Goal: Task Accomplishment & Management: Manage account settings

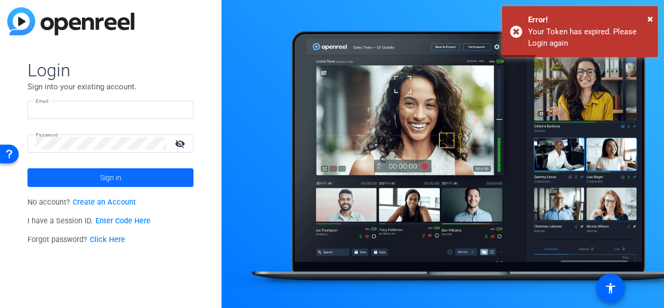
type input "sclausen@associaonline.com"
drag, startPoint x: 126, startPoint y: 170, endPoint x: 122, endPoint y: 175, distance: 6.3
click at [123, 174] on span at bounding box center [111, 177] width 166 height 25
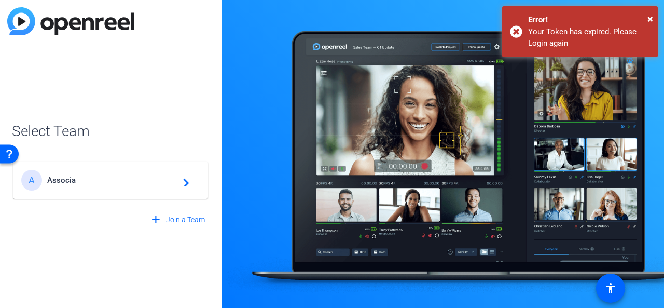
click at [87, 185] on div "A Associa navigate_next" at bounding box center [110, 180] width 179 height 21
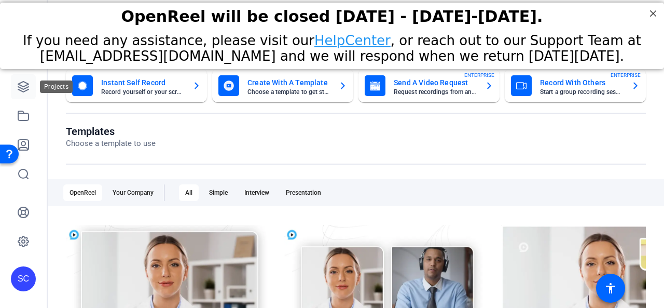
click at [19, 91] on icon at bounding box center [23, 86] width 12 height 12
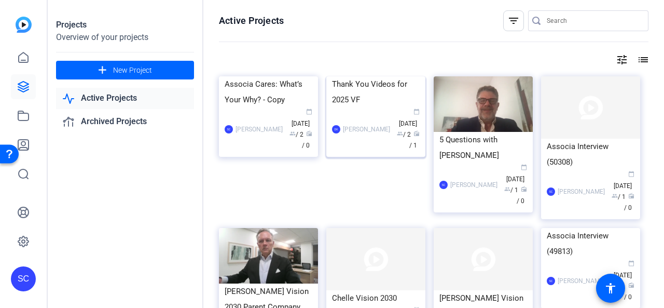
click at [390, 76] on img at bounding box center [376, 76] width 99 height 0
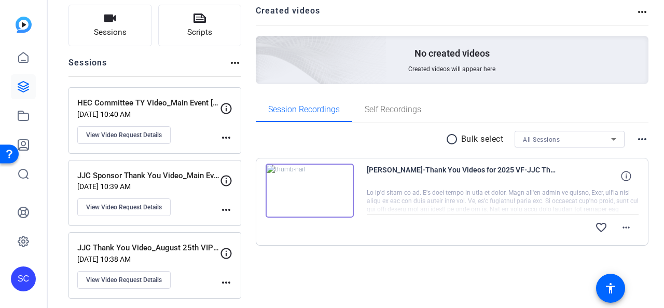
scroll to position [72, 0]
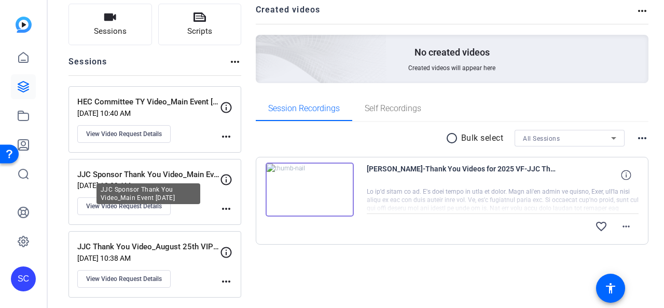
click at [196, 176] on p "JJC Sponsor Thank You Video_Main Event [DATE]" at bounding box center [148, 175] width 143 height 12
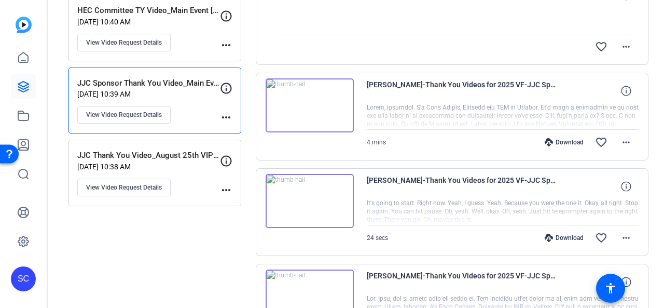
scroll to position [146, 0]
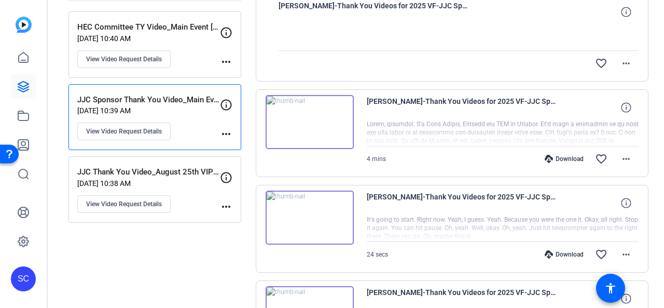
click at [324, 127] on img at bounding box center [310, 122] width 88 height 54
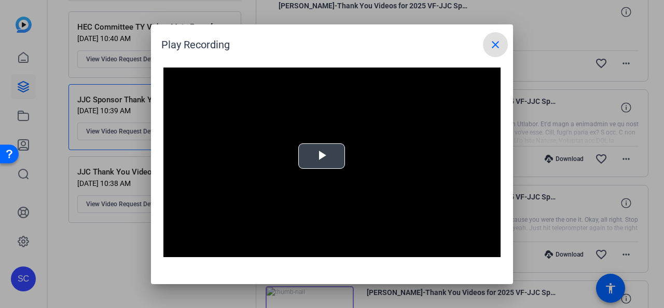
click at [322, 156] on span "Video Player" at bounding box center [322, 156] width 0 height 0
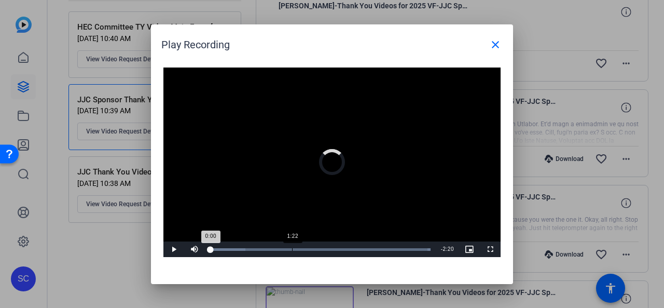
click at [292, 249] on div "1:22" at bounding box center [292, 249] width 1 height 3
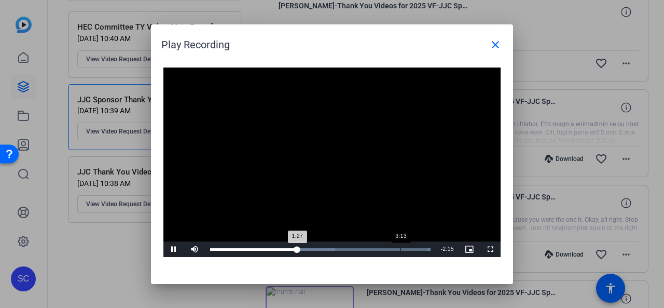
click at [401, 248] on div "Loaded : 100.00% 3:13 1:27" at bounding box center [320, 249] width 221 height 3
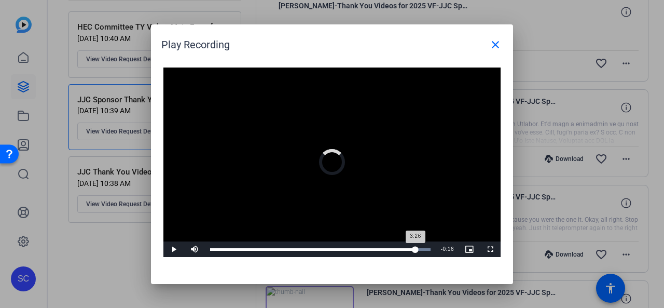
click at [416, 248] on div "Loaded : 100.00% 3:26 3:26" at bounding box center [320, 249] width 221 height 3
click at [425, 250] on div "Loaded : 100.00% 3:35 3:36" at bounding box center [320, 249] width 221 height 3
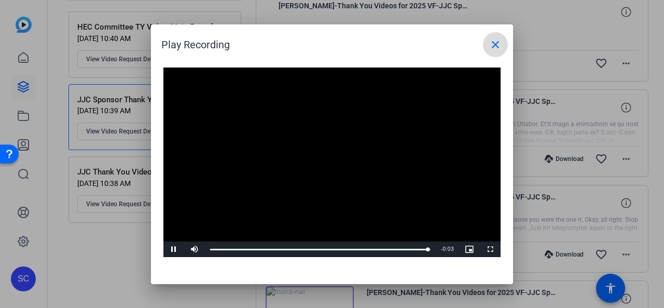
click at [501, 43] on mat-icon "close" at bounding box center [496, 44] width 12 height 12
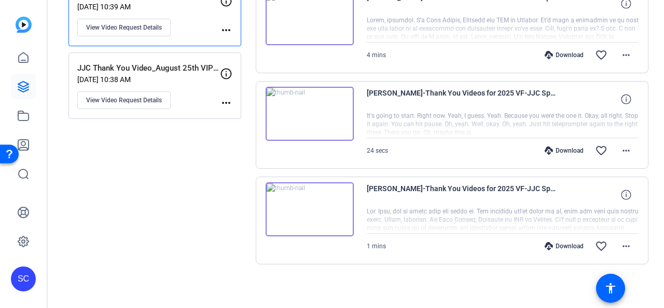
scroll to position [250, 0]
click at [622, 246] on mat-icon "more_horiz" at bounding box center [626, 246] width 12 height 12
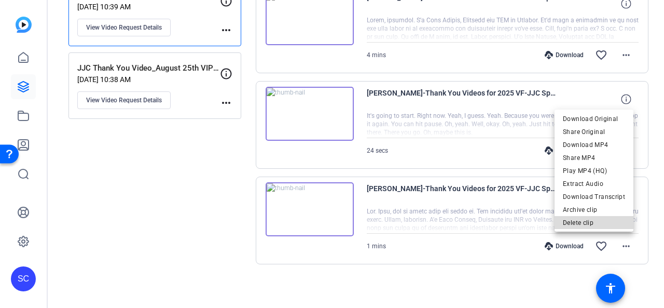
click at [600, 223] on span "Delete clip" at bounding box center [594, 222] width 62 height 12
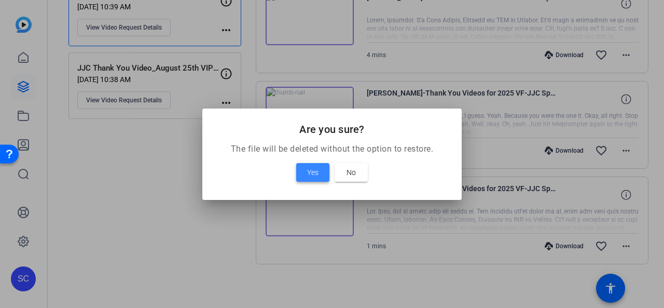
click at [316, 169] on span "Yes" at bounding box center [312, 172] width 11 height 12
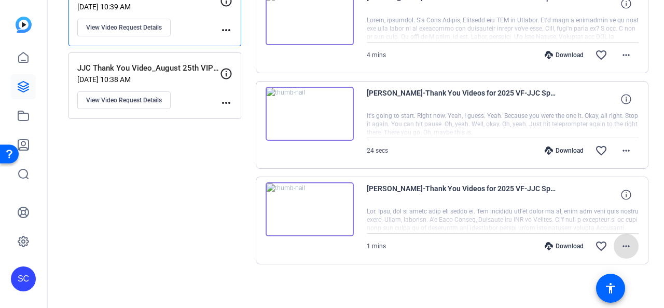
scroll to position [156, 0]
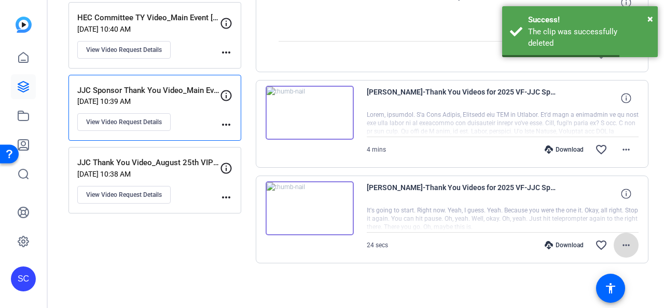
click at [620, 243] on mat-icon "more_horiz" at bounding box center [626, 245] width 12 height 12
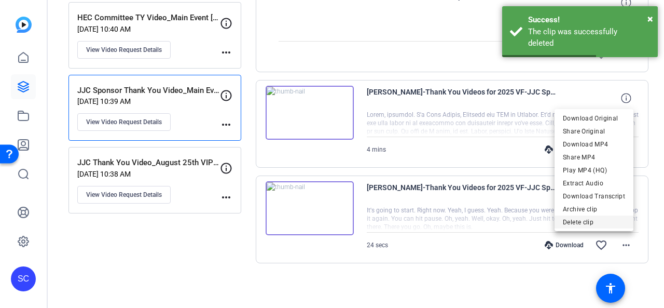
click at [583, 223] on span "Delete clip" at bounding box center [594, 222] width 62 height 12
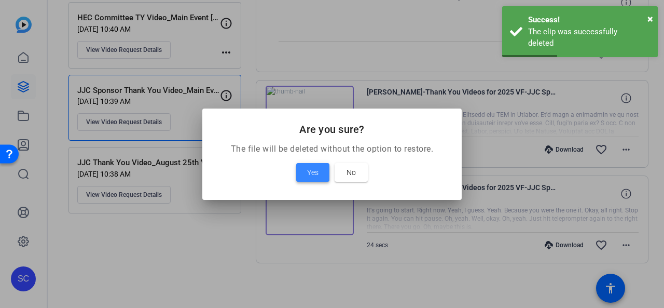
click at [325, 169] on span at bounding box center [312, 172] width 33 height 25
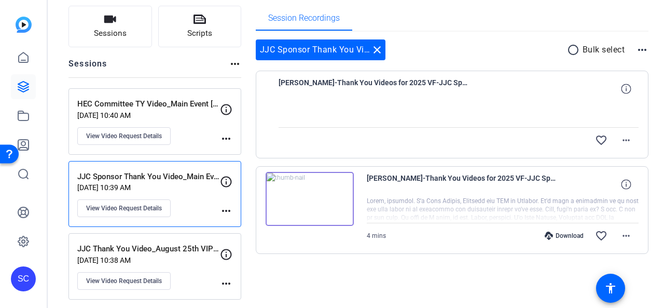
scroll to position [72, 0]
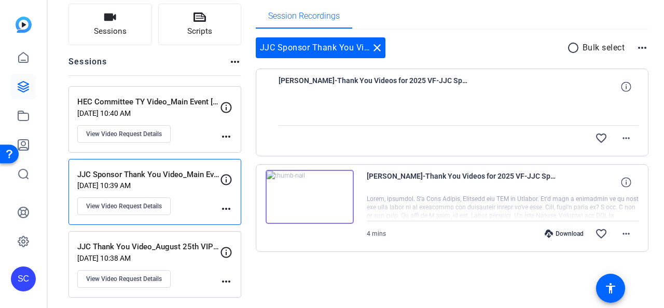
click at [170, 249] on p "JJC Thank You Video_August 25th VIP Event" at bounding box center [148, 247] width 143 height 12
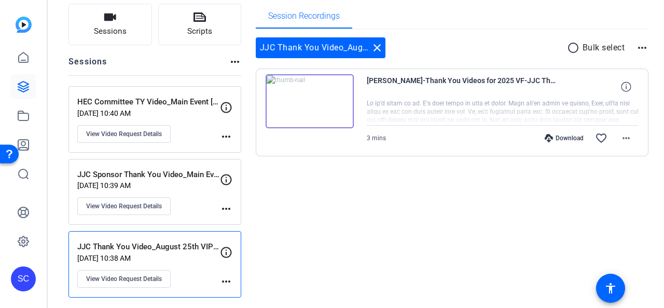
click at [182, 188] on div "JJC Sponsor Thank You Video_Main Event August 26th Aug 08, 2025 @ 10:39 AM View…" at bounding box center [148, 192] width 143 height 47
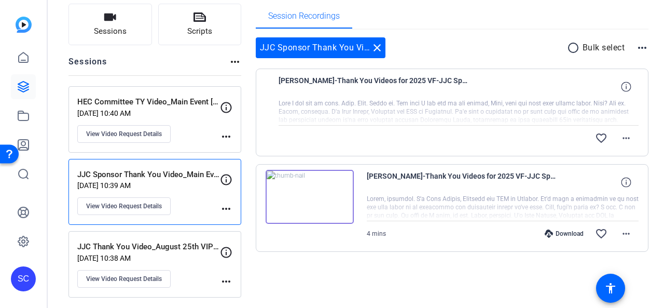
scroll to position [0, 0]
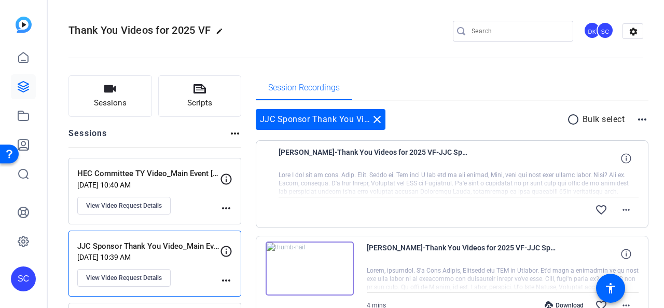
click at [512, 187] on div at bounding box center [459, 184] width 361 height 26
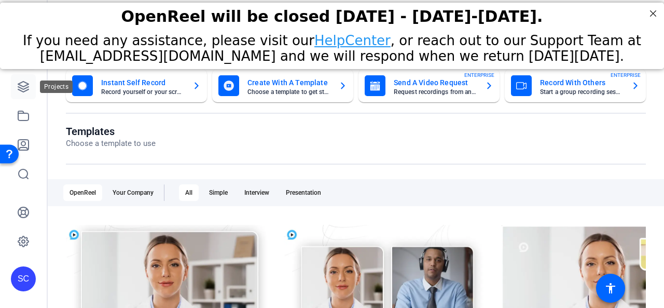
click at [22, 85] on icon at bounding box center [23, 86] width 12 height 12
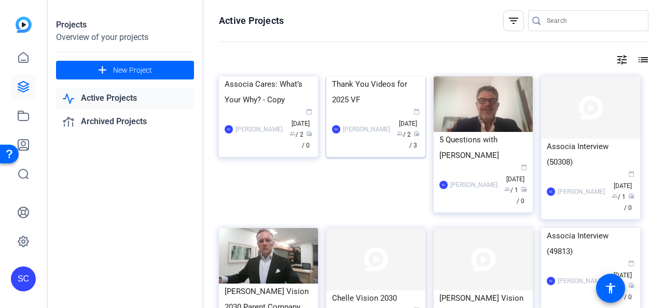
click at [374, 107] on div "Thank You Videos for 2025 VF" at bounding box center [376, 91] width 88 height 31
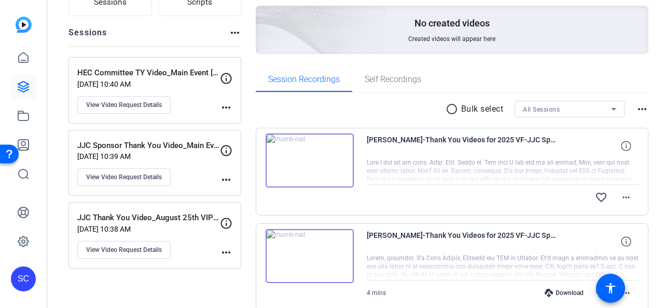
scroll to position [208, 0]
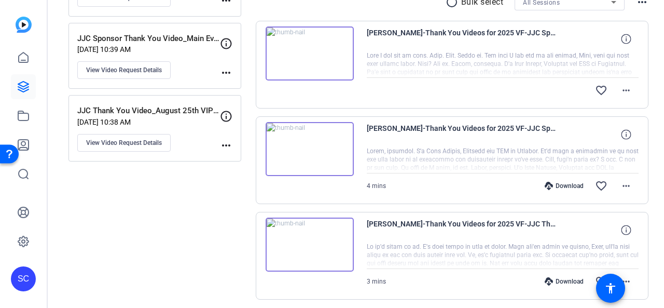
click at [188, 47] on p "[DATE] 10:39 AM" at bounding box center [148, 49] width 143 height 8
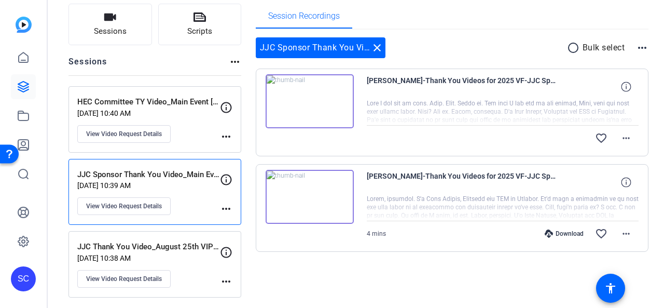
scroll to position [20, 0]
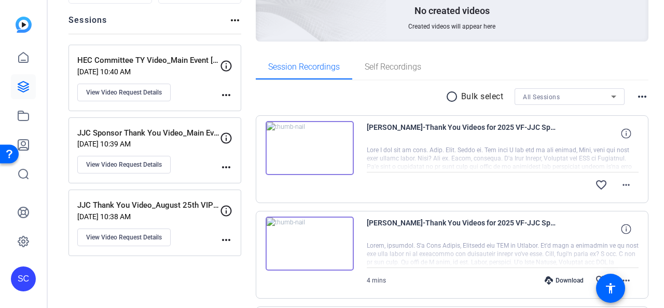
scroll to position [104, 0]
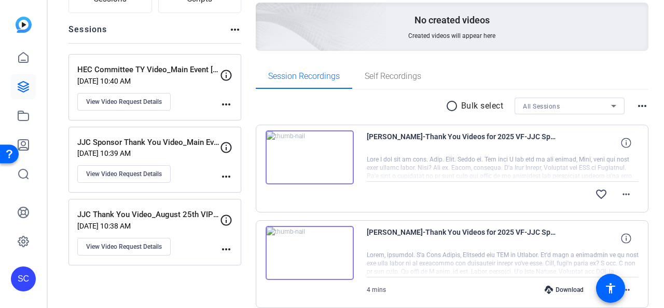
click at [125, 150] on p "[DATE] 10:39 AM" at bounding box center [148, 153] width 143 height 8
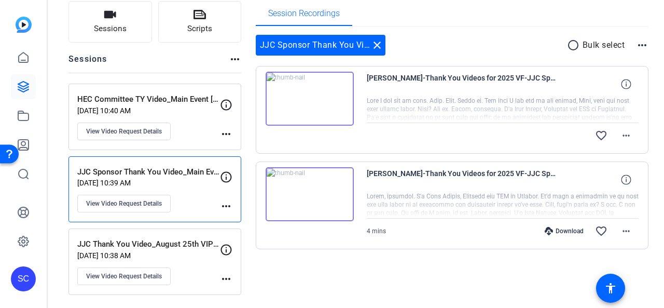
scroll to position [72, 0]
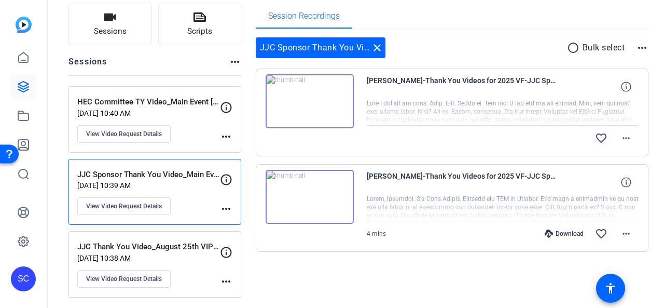
click at [159, 254] on p "[DATE] 10:38 AM" at bounding box center [148, 258] width 143 height 8
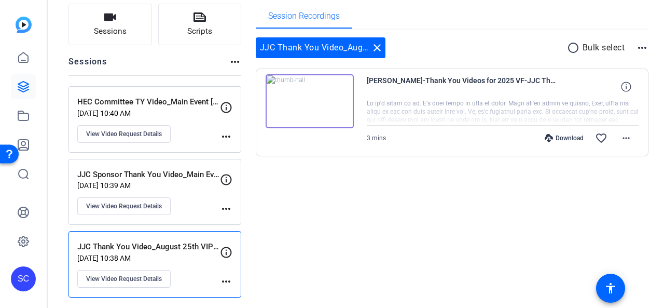
click at [169, 181] on p "[DATE] 10:39 AM" at bounding box center [148, 185] width 143 height 8
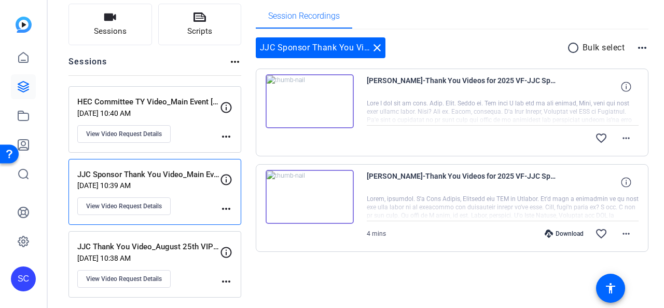
click at [178, 112] on p "[DATE] 10:40 AM" at bounding box center [148, 113] width 143 height 8
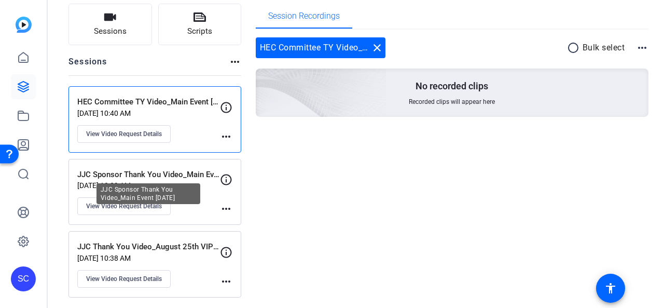
click at [184, 177] on p "JJC Sponsor Thank You Video_Main Event [DATE]" at bounding box center [148, 175] width 143 height 12
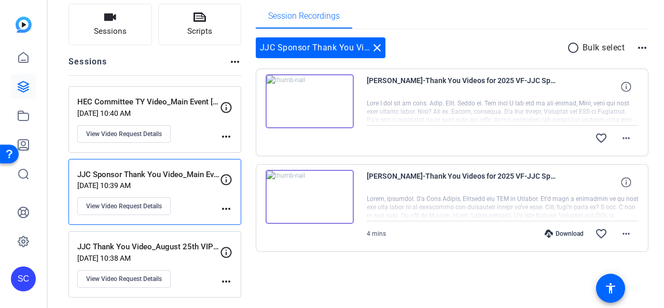
click at [189, 255] on p "[DATE] 10:38 AM" at bounding box center [148, 258] width 143 height 8
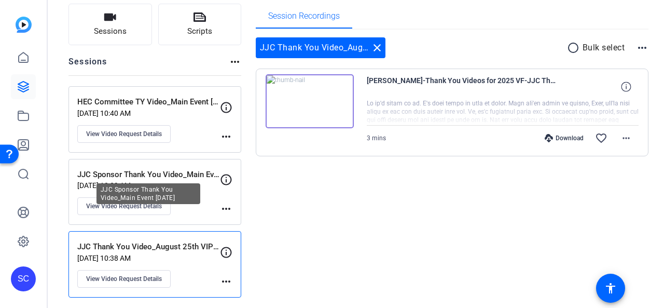
click at [175, 177] on p "JJC Sponsor Thank You Video_Main Event [DATE]" at bounding box center [148, 175] width 143 height 12
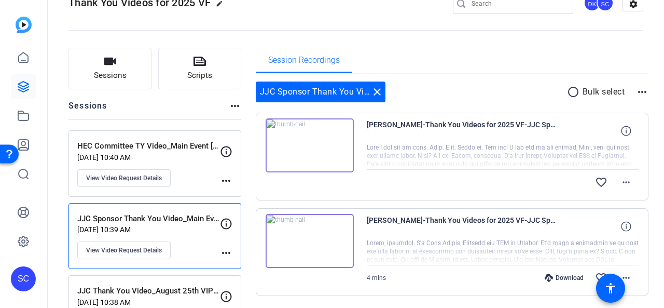
scroll to position [52, 0]
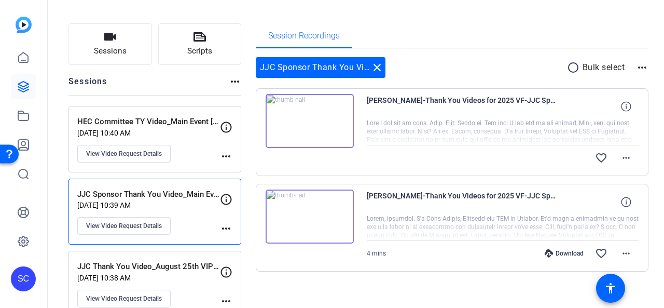
click at [311, 119] on img at bounding box center [310, 121] width 88 height 54
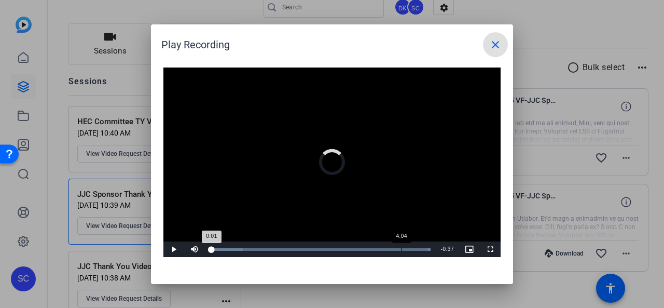
click at [401, 247] on div "Loaded : 100.00% 4:04 0:01" at bounding box center [320, 249] width 231 height 16
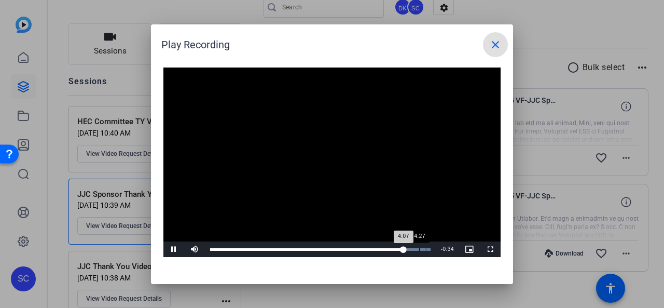
click at [419, 252] on div "Loaded : 100.00% 4:27 4:07" at bounding box center [320, 249] width 231 height 16
click at [175, 249] on span "Video Player" at bounding box center [174, 249] width 21 height 0
click at [501, 41] on mat-icon "close" at bounding box center [496, 44] width 12 height 12
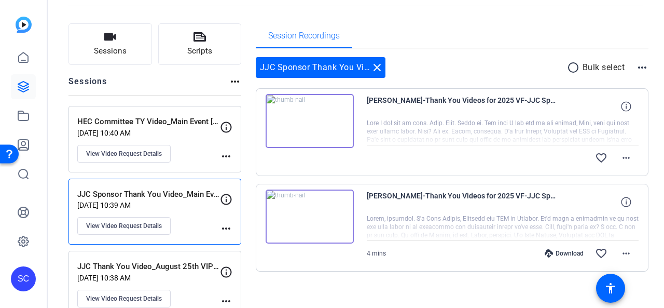
click at [328, 120] on img at bounding box center [310, 121] width 88 height 54
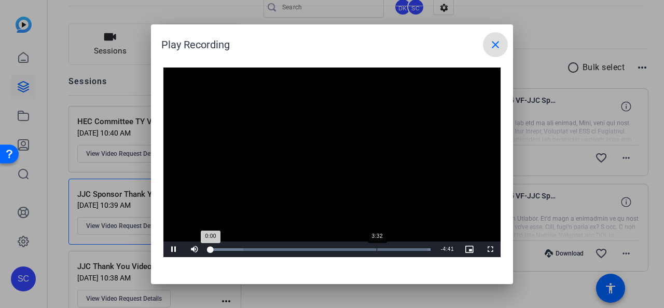
click at [377, 247] on div "Loaded : 100.00% 3:32 0:00" at bounding box center [320, 249] width 231 height 16
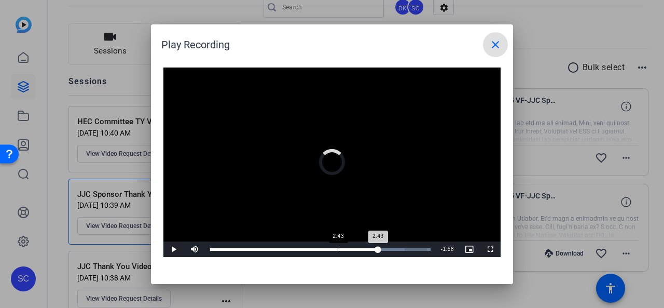
click at [337, 247] on div "Loaded : 100.00% 2:43 2:43" at bounding box center [320, 249] width 231 height 16
click at [304, 254] on div "Loaded : 100.00% 1:59 2:44" at bounding box center [320, 249] width 231 height 16
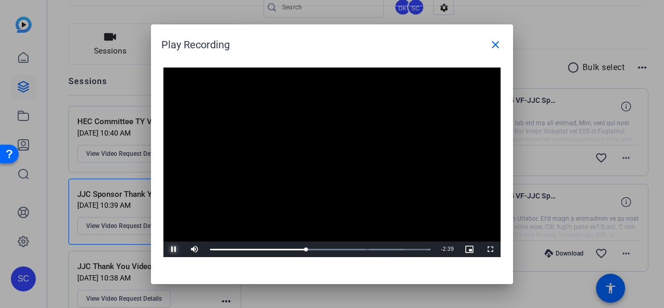
click at [173, 249] on span "Video Player" at bounding box center [174, 249] width 21 height 0
click at [496, 42] on mat-icon "close" at bounding box center [496, 44] width 12 height 12
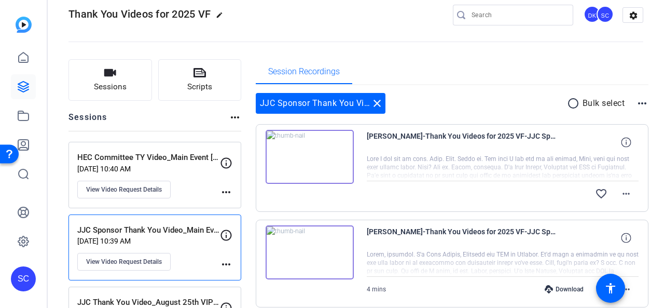
scroll to position [0, 0]
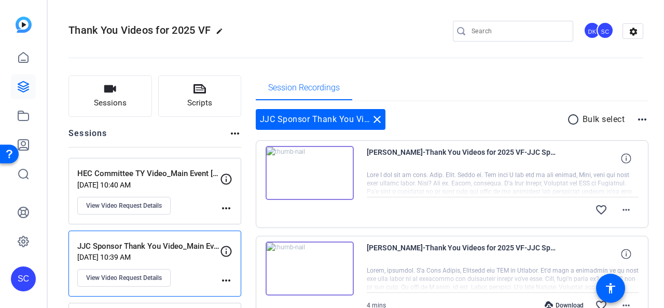
click at [330, 167] on img at bounding box center [310, 173] width 88 height 54
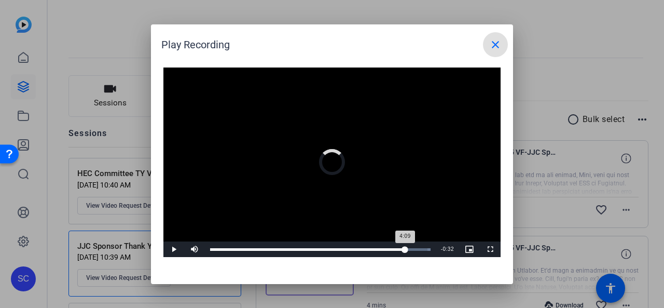
click at [405, 249] on div "Loaded : 100.00% 4:08 4:09" at bounding box center [320, 249] width 221 height 3
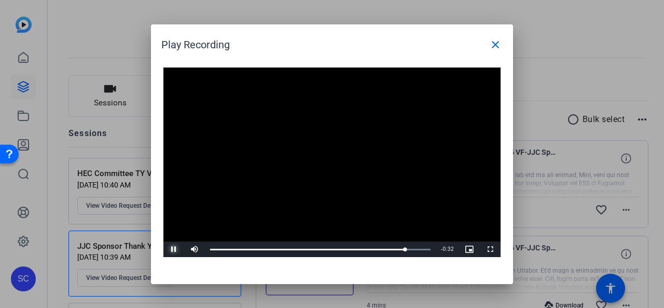
click at [174, 249] on span "Video Player" at bounding box center [174, 249] width 21 height 0
click at [497, 48] on mat-icon "close" at bounding box center [496, 44] width 12 height 12
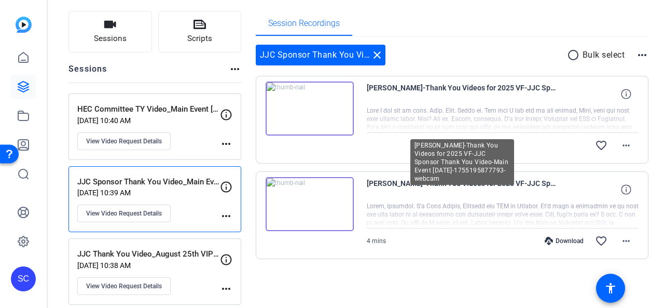
scroll to position [72, 0]
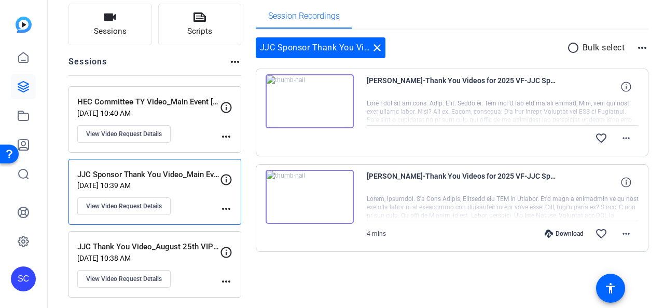
click at [144, 261] on div "JJC Thank You Video_August 25th VIP Event Aug 08, 2025 @ 10:38 AM View Video Re…" at bounding box center [148, 264] width 143 height 47
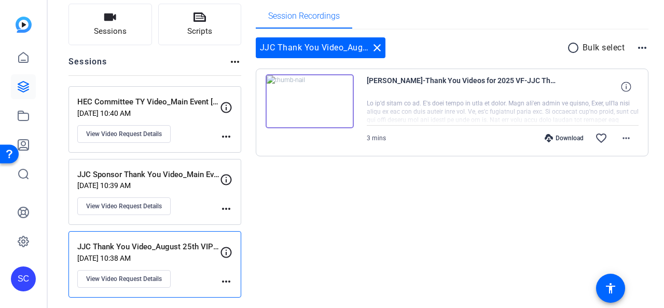
click at [180, 191] on div "JJC Sponsor Thank You Video_Main Event August 26th Aug 08, 2025 @ 10:39 AM View…" at bounding box center [148, 192] width 143 height 47
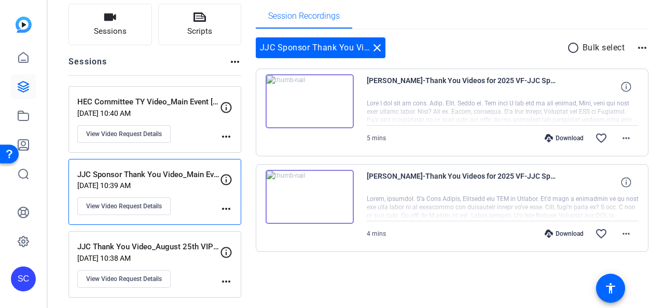
click at [186, 248] on p "JJC Thank You Video_August 25th VIP Event" at bounding box center [148, 247] width 143 height 12
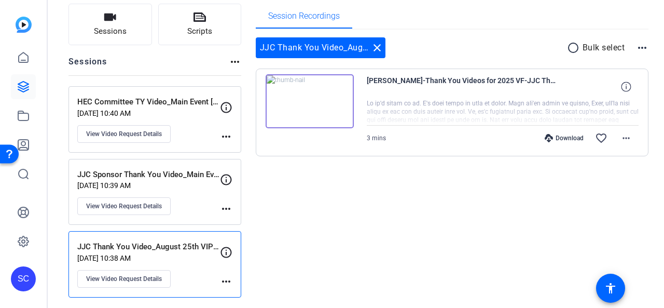
click at [185, 171] on p "JJC Sponsor Thank You Video_Main Event [DATE]" at bounding box center [148, 175] width 143 height 12
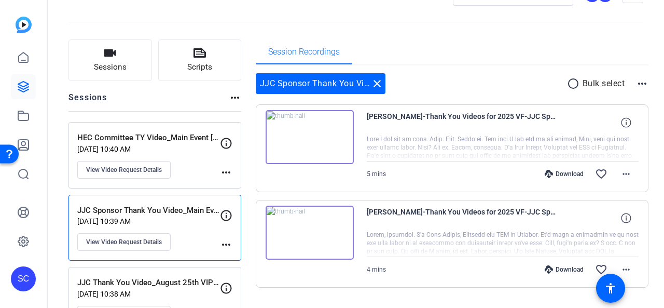
scroll to position [20, 0]
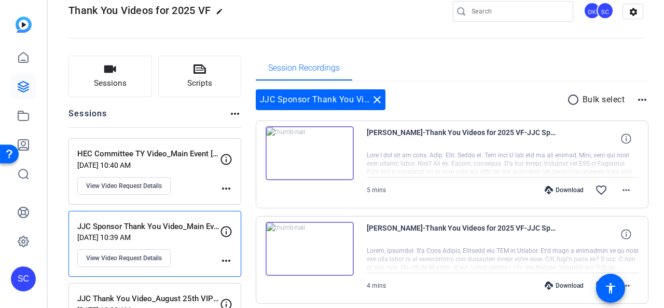
click at [331, 156] on img at bounding box center [310, 153] width 88 height 54
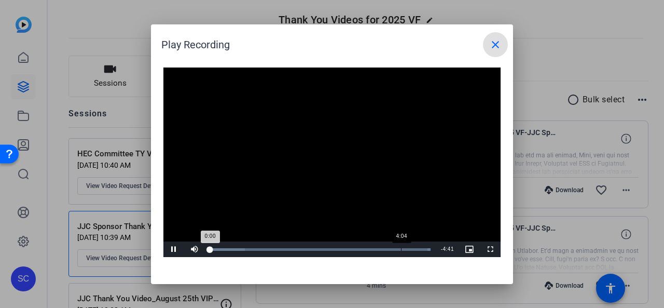
click at [401, 251] on div "Loaded : 100.00% 4:04 0:00" at bounding box center [320, 249] width 231 height 16
click at [172, 249] on span "Video Player" at bounding box center [174, 249] width 21 height 0
click at [496, 41] on mat-icon "close" at bounding box center [496, 44] width 12 height 12
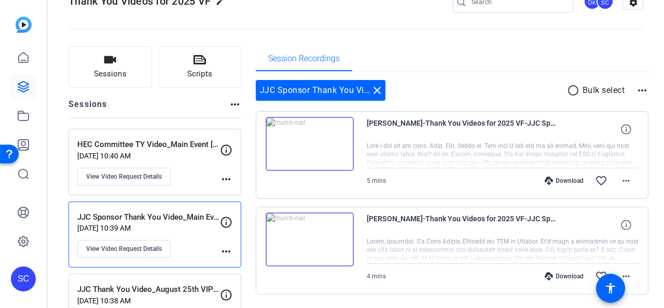
scroll to position [52, 0]
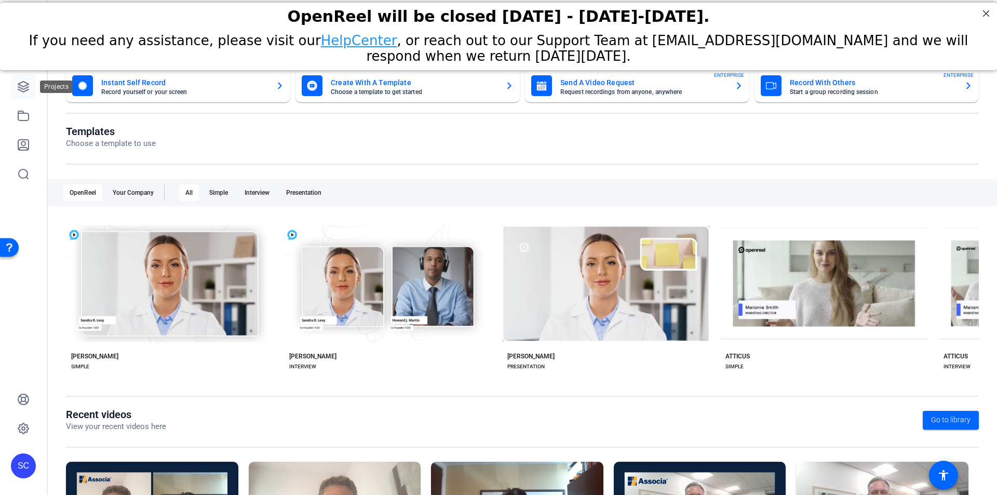
click at [25, 93] on link at bounding box center [23, 86] width 25 height 25
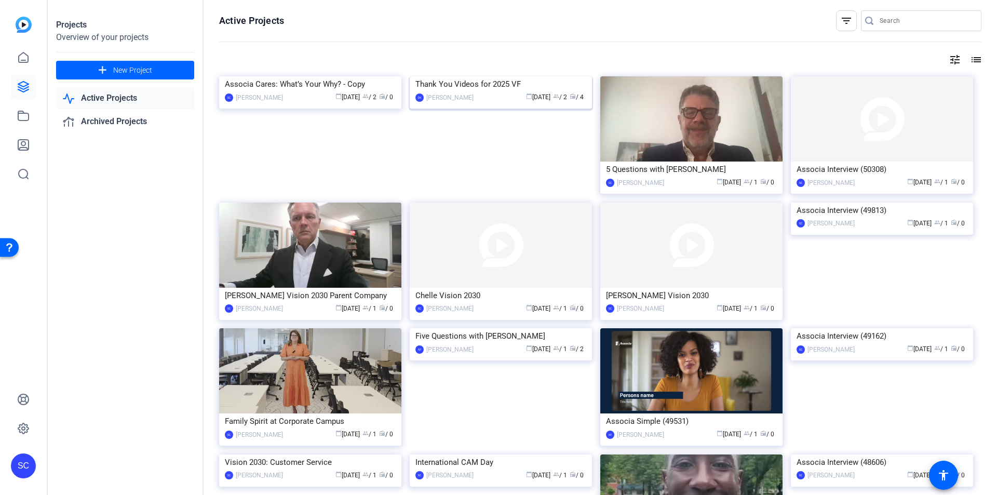
click at [502, 76] on img at bounding box center [501, 76] width 182 height 0
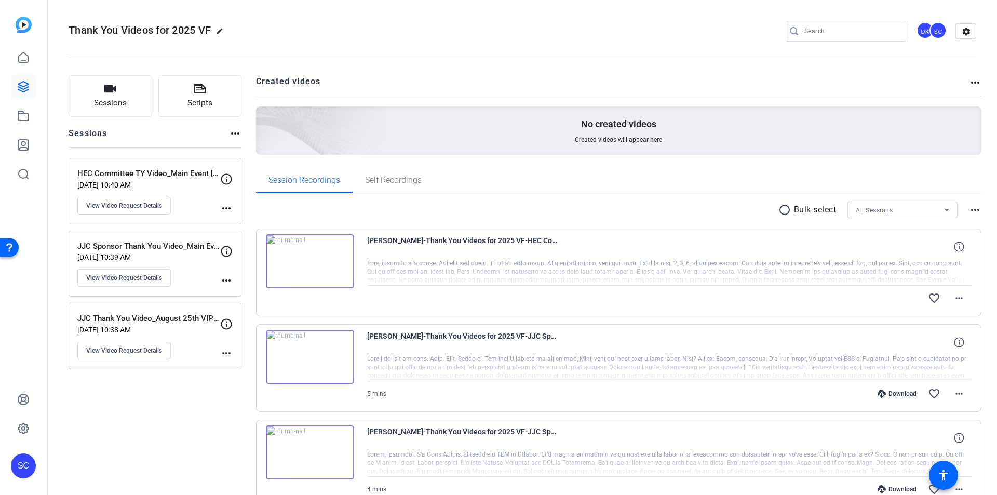
click at [162, 172] on p "HEC Committee TY Video_Main Event [DATE]" at bounding box center [148, 174] width 143 height 12
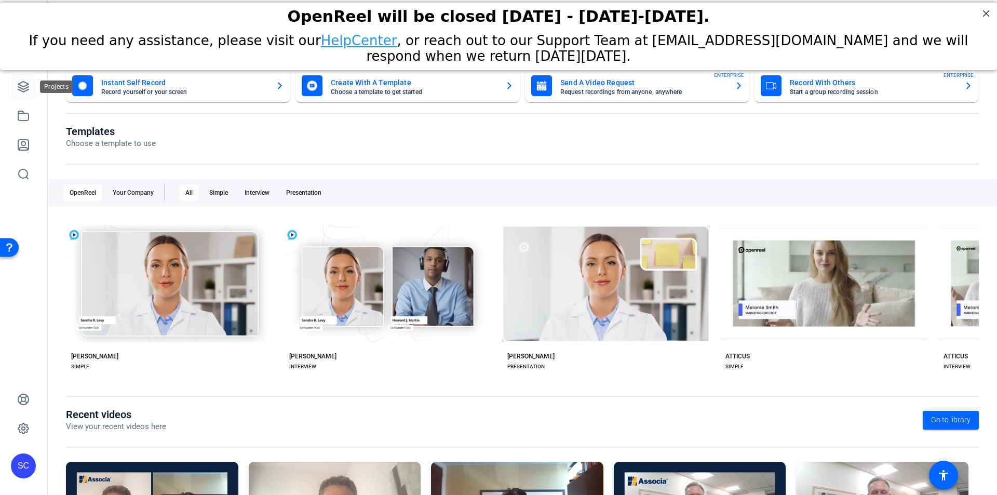
click at [25, 87] on icon at bounding box center [23, 86] width 12 height 12
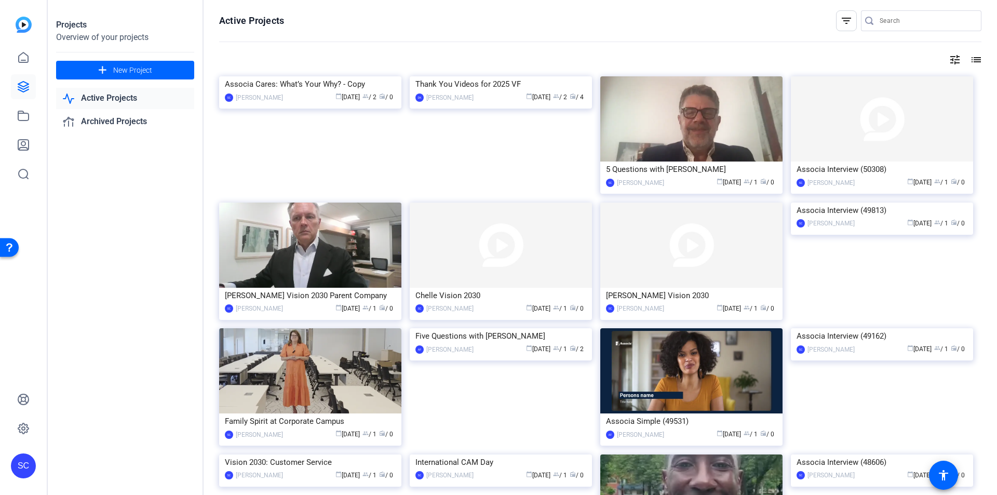
click at [534, 76] on img at bounding box center [501, 76] width 182 height 0
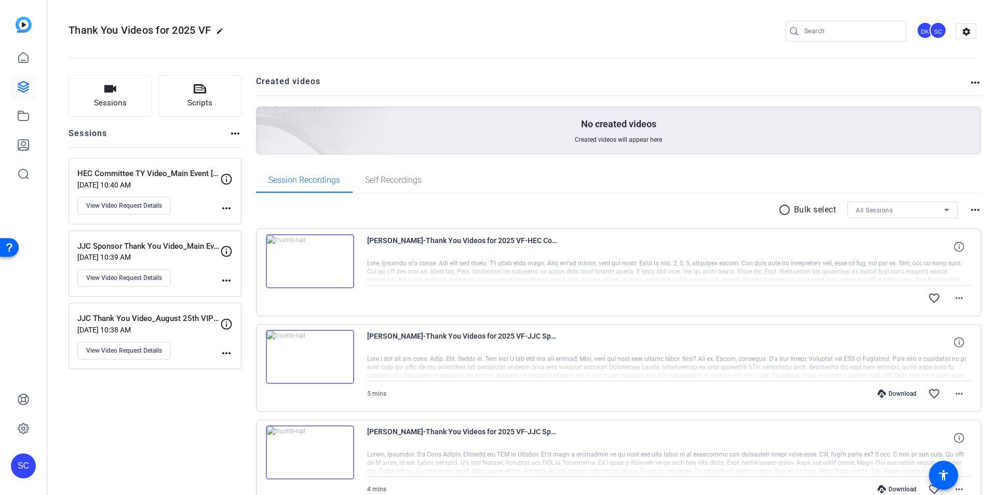
click at [158, 174] on p "HEC Committee TY Video_Main Event [DATE]" at bounding box center [148, 174] width 143 height 12
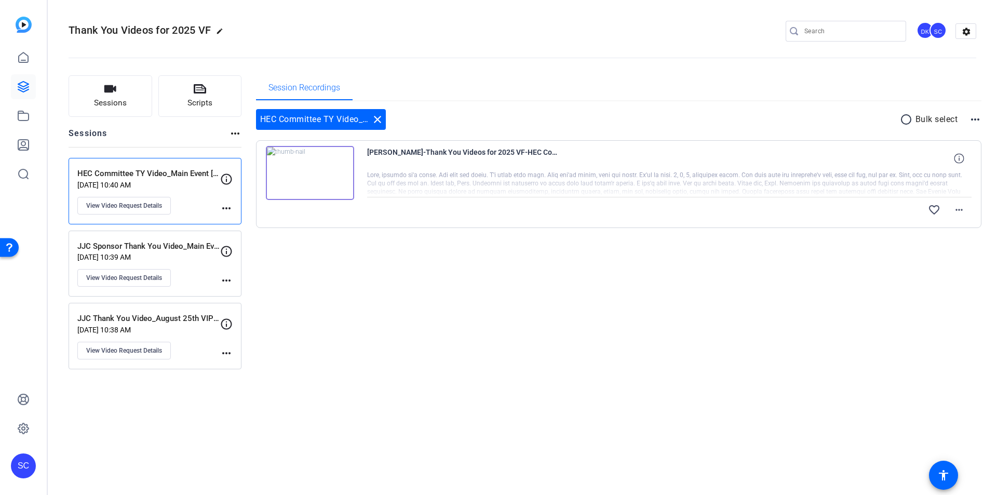
click at [317, 168] on img at bounding box center [310, 173] width 88 height 54
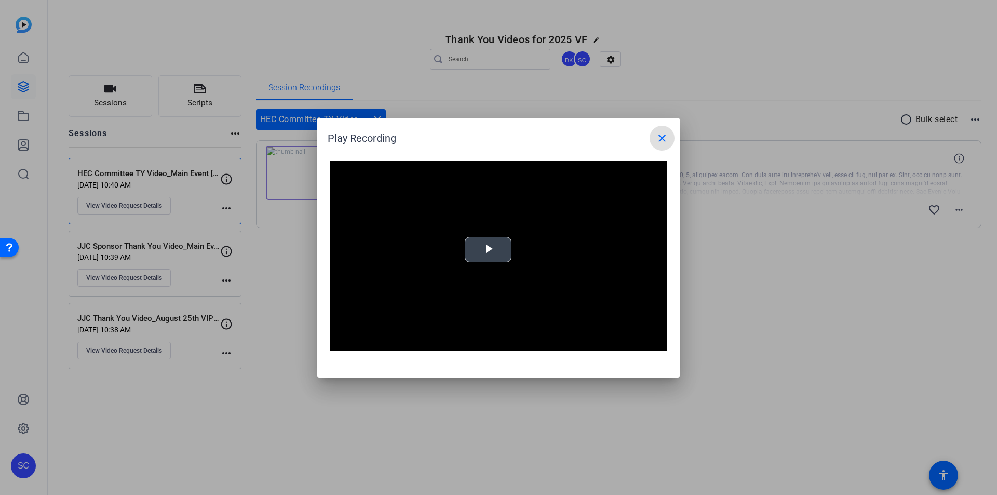
click at [495, 245] on video "Video Player" at bounding box center [498, 256] width 337 height 190
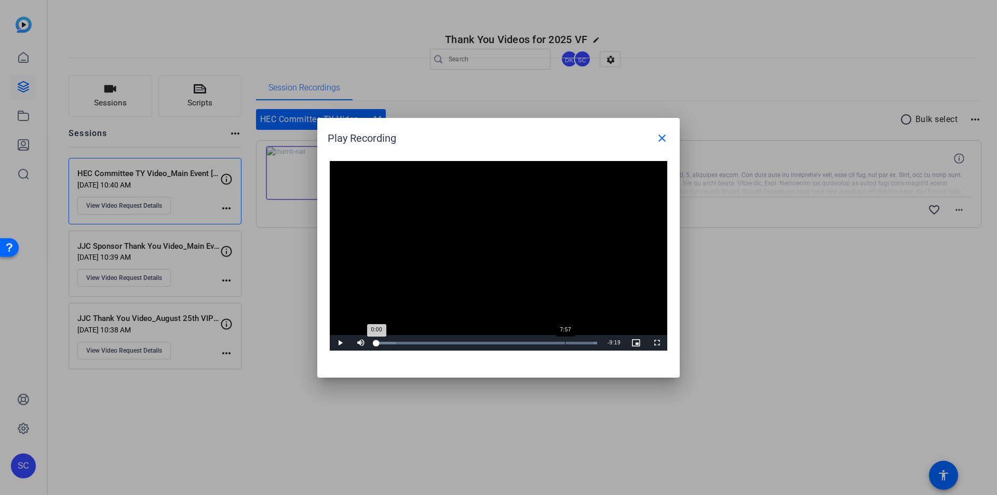
click at [564, 339] on div "Loaded : 100.00% 7:57 0:00" at bounding box center [486, 343] width 231 height 16
click at [343, 343] on span "Video Player" at bounding box center [340, 343] width 21 height 0
click at [587, 343] on div "Progress Bar" at bounding box center [577, 343] width 22 height 3
click at [665, 139] on mat-icon "close" at bounding box center [662, 138] width 12 height 12
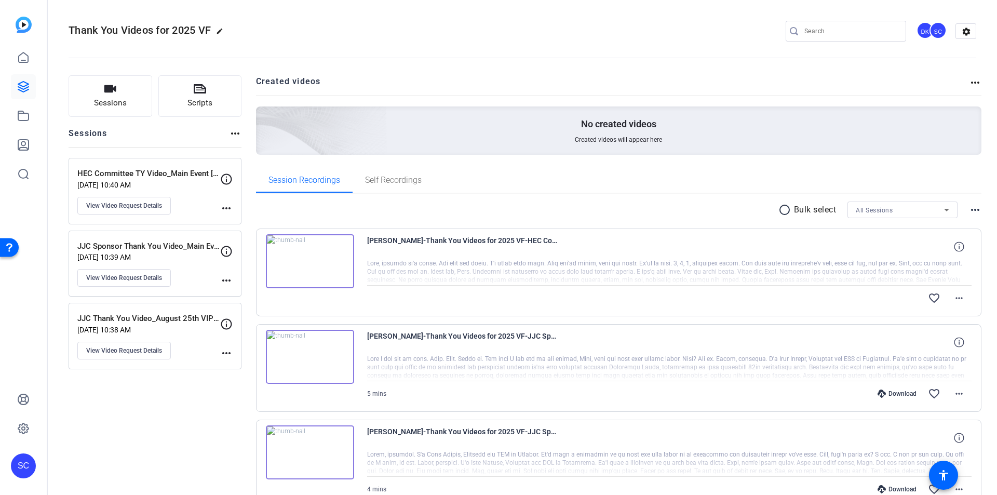
click at [317, 255] on img at bounding box center [310, 261] width 88 height 54
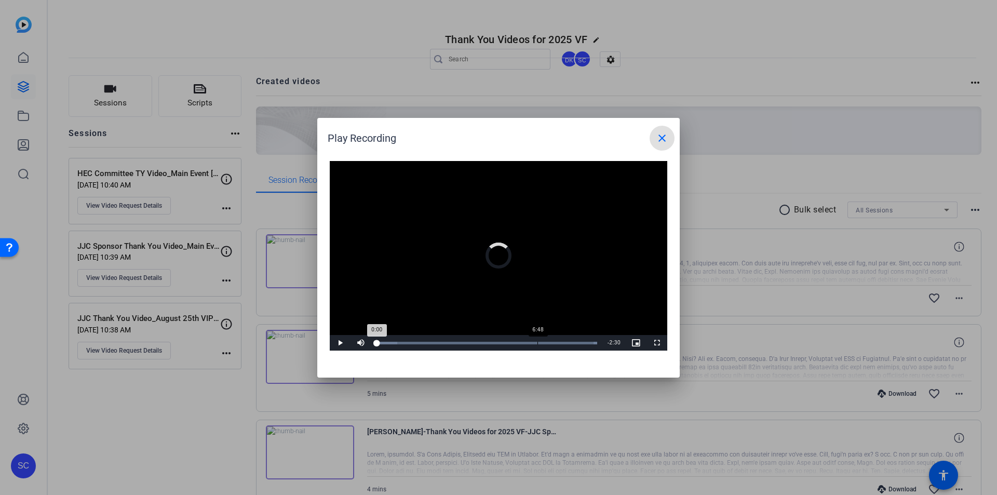
click at [538, 341] on div "Loaded : 100.00% 6:48 0:00" at bounding box center [486, 343] width 231 height 16
click at [567, 344] on div "Loaded : 100.00% 8:03 6:51" at bounding box center [486, 343] width 231 height 16
click at [582, 344] on div "Loaded : 100.00% 8:38 8:05" at bounding box center [486, 343] width 221 height 3
click at [594, 345] on div "Loaded : 100.00% 9:12 8:42" at bounding box center [486, 343] width 231 height 16
click at [663, 142] on mat-icon "close" at bounding box center [662, 138] width 12 height 12
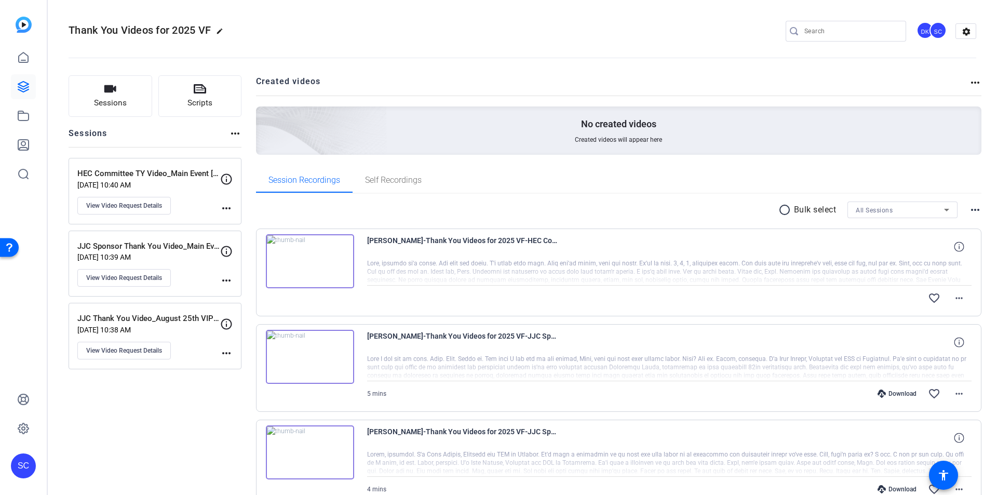
click at [327, 252] on img at bounding box center [310, 261] width 88 height 54
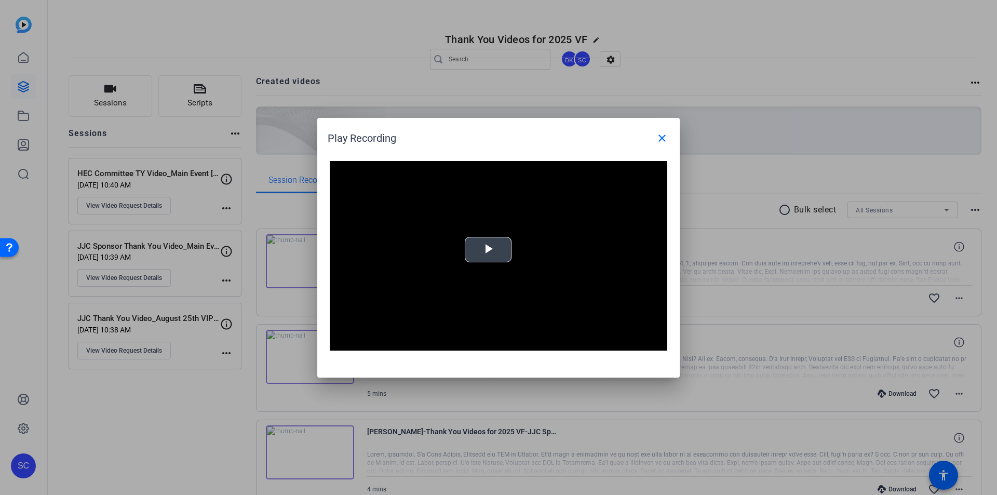
click at [488, 249] on span "Video Player" at bounding box center [488, 249] width 0 height 0
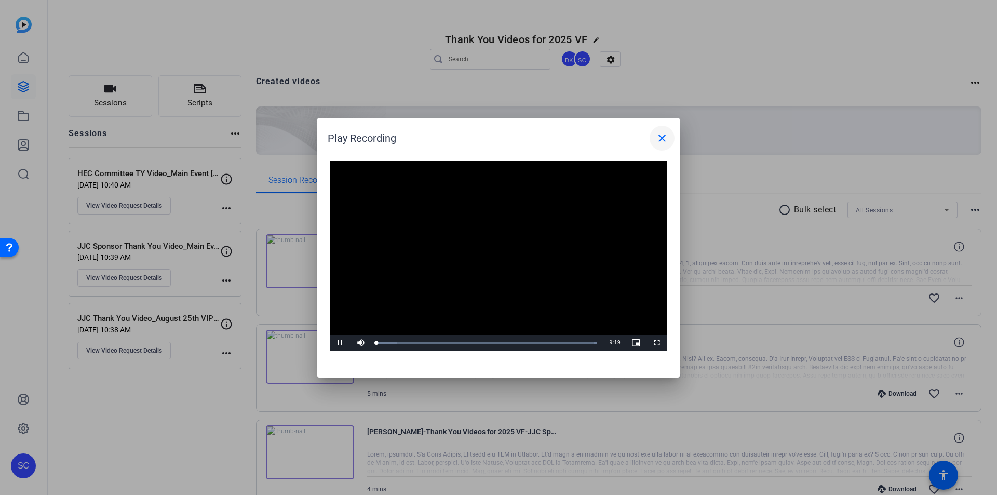
click at [665, 133] on mat-icon "close" at bounding box center [662, 138] width 12 height 12
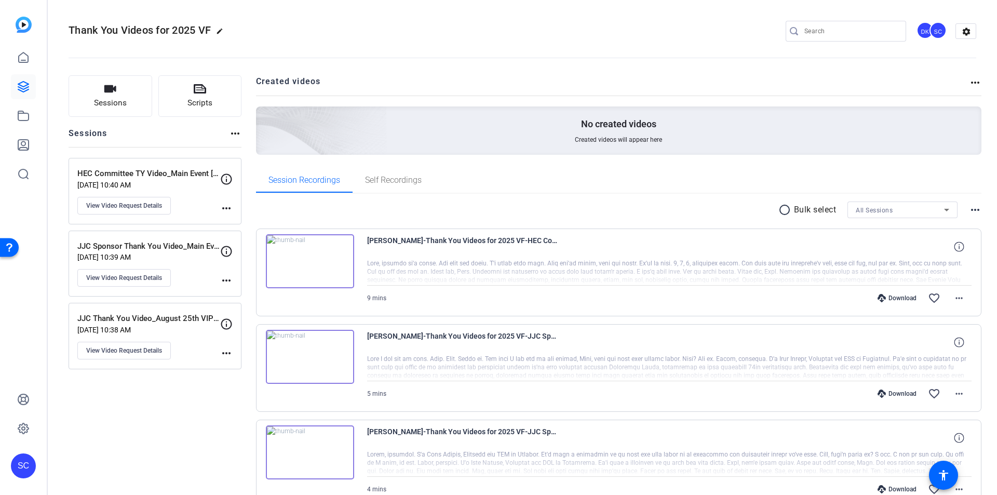
click at [329, 265] on img at bounding box center [310, 261] width 88 height 54
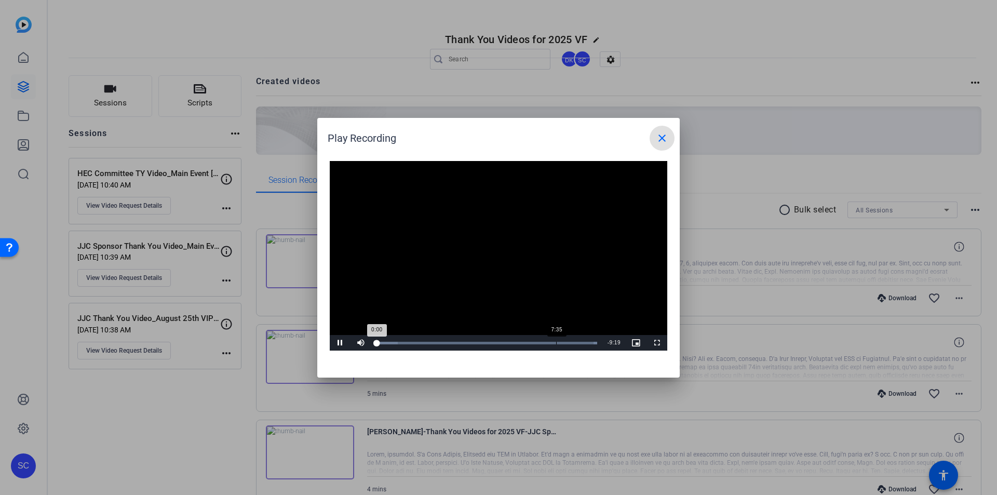
click at [556, 342] on div "Loaded : 100.00% 7:35 0:00" at bounding box center [486, 343] width 221 height 3
click at [573, 342] on div "Loaded : 100.00% 8:18 7:39" at bounding box center [486, 343] width 221 height 3
click at [342, 343] on span "Video Player" at bounding box center [340, 343] width 21 height 0
click at [662, 140] on mat-icon "close" at bounding box center [662, 138] width 12 height 12
